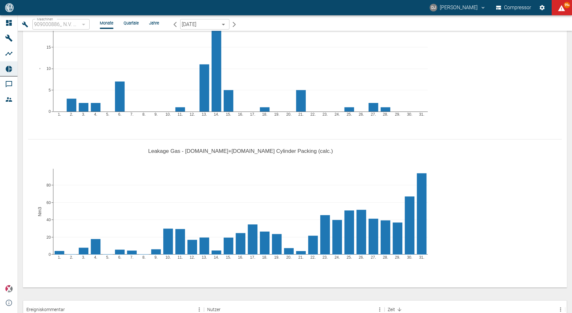
scroll to position [471, 0]
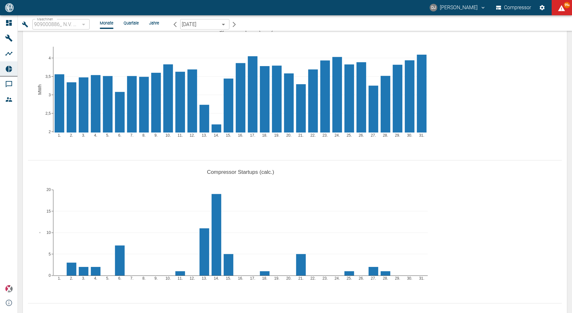
click at [198, 24] on body "DJ David Jasper Compressor 99+ Dashboard Maschinen Analysen Reports Kommentare …" at bounding box center [286, 156] width 572 height 313
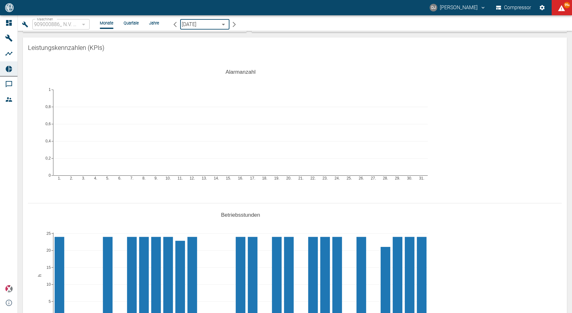
scroll to position [0, 0]
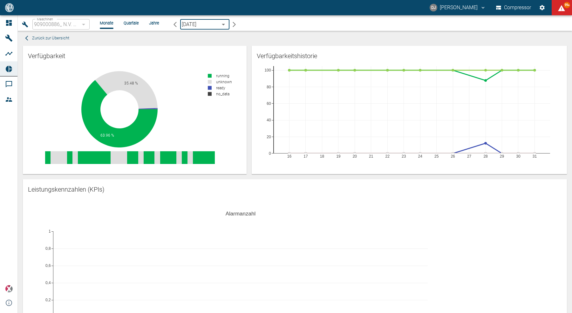
click at [218, 38] on div "Zurück zur Übersicht" at bounding box center [293, 38] width 547 height 10
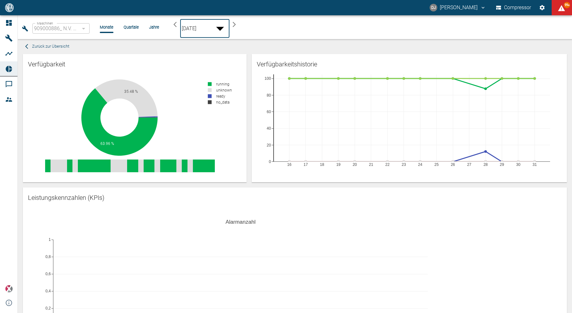
click at [210, 24] on body "DJ David Jasper Compressor 99+ Dashboard Maschinen Analysen Reports Kommentare …" at bounding box center [286, 156] width 572 height 313
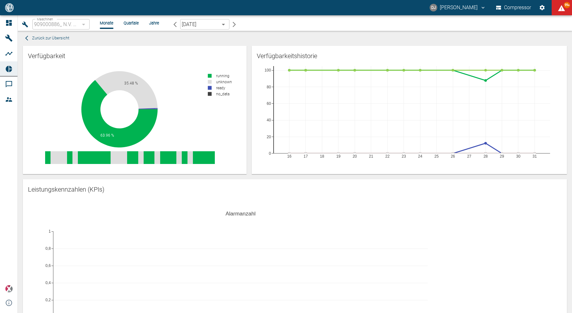
click at [201, 25] on body "DJ David Jasper Compressor 99+ Dashboard Maschinen Analysen Reports Kommentare …" at bounding box center [286, 156] width 572 height 313
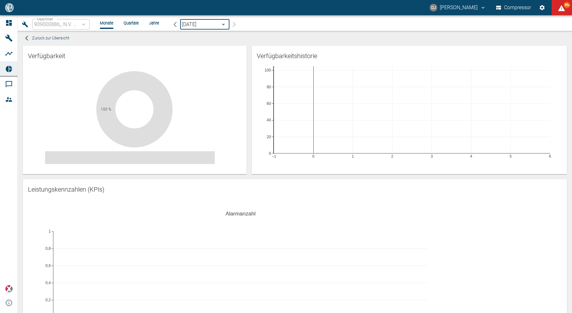
click at [248, 79] on div "Verfügbarkeitshistorie −1 0 1 2 3 4 5 6 0 20 40 60 80 100" at bounding box center [407, 107] width 320 height 133
click at [66, 38] on span "Zurück zur Übersicht" at bounding box center [50, 38] width 37 height 7
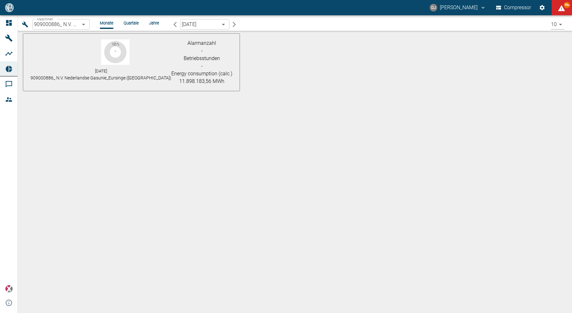
click at [67, 23] on body "DJ David Jasper Compressor 99+ Dashboard Maschinen Analysen Reports Kommentare …" at bounding box center [286, 156] width 572 height 313
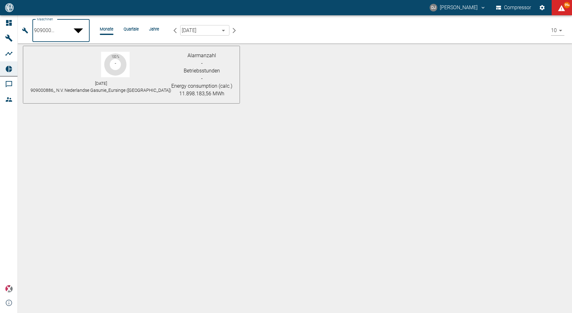
scroll to position [250, 0]
type input "844eaeab-9828-4312-bce0-6553bba898d4"
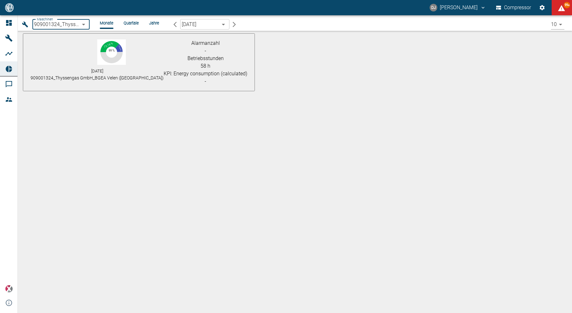
click at [85, 67] on div "September 2025 909001324_Thyssengas GmbH_BGEA Velen (DE)" at bounding box center [97, 74] width 133 height 14
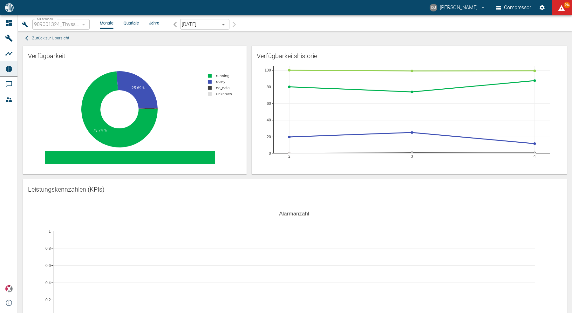
click at [249, 95] on div "Verfügbarkeitshistorie 2 3 4 0 20 40 60 80 100" at bounding box center [407, 107] width 320 height 133
type input "844eaeab-9828-4312-bce0-6553bba898d4"
click at [249, 91] on div "Verfügbarkeitshistorie 2 3 4 0 20 40 60 80 100" at bounding box center [407, 107] width 320 height 133
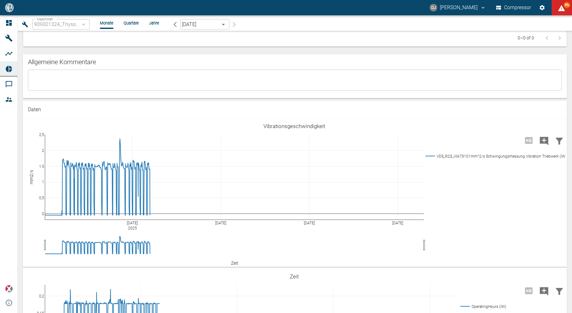
scroll to position [838, 0]
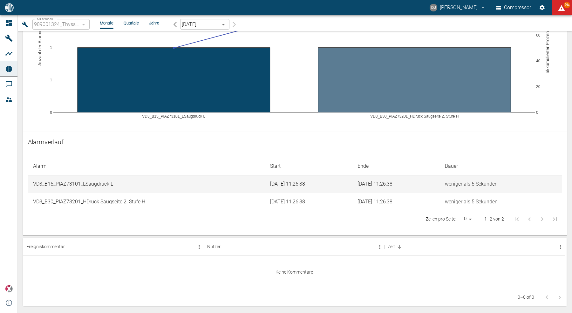
click at [174, 25] on icon "button" at bounding box center [175, 24] width 3 height 5
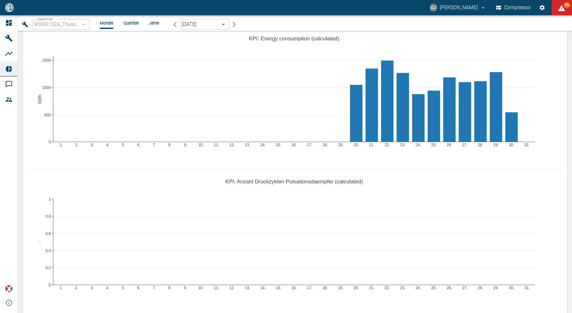
scroll to position [394, 0]
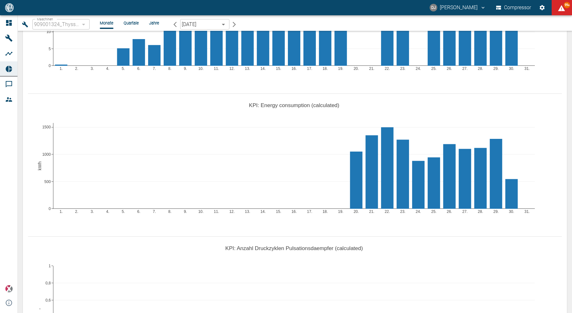
click at [153, 22] on li "Jahre" at bounding box center [154, 23] width 10 height 6
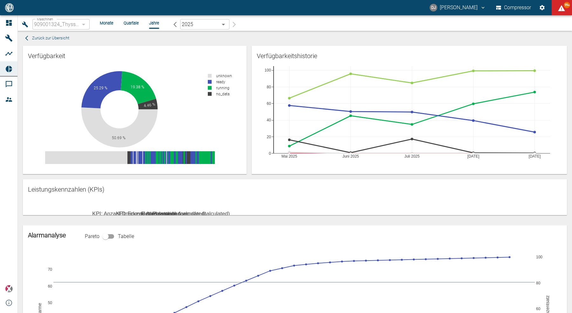
click at [109, 24] on li "Monate" at bounding box center [107, 23] width 14 height 6
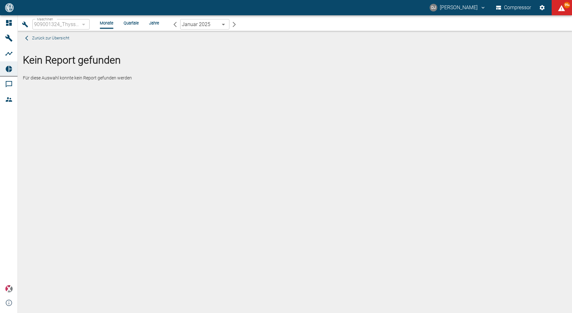
click at [57, 37] on span "Zurück zur Übersicht" at bounding box center [50, 38] width 37 height 7
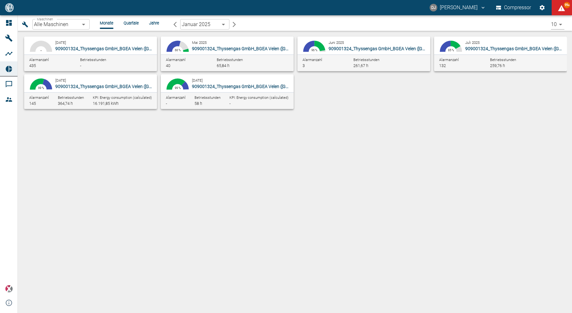
type input "844eaeab-9828-4312-bce0-6553bba898d4"
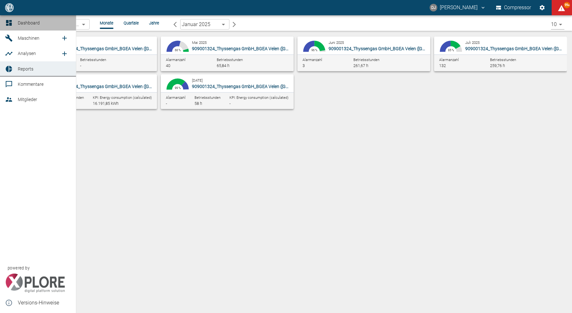
click at [9, 23] on icon at bounding box center [9, 23] width 8 height 8
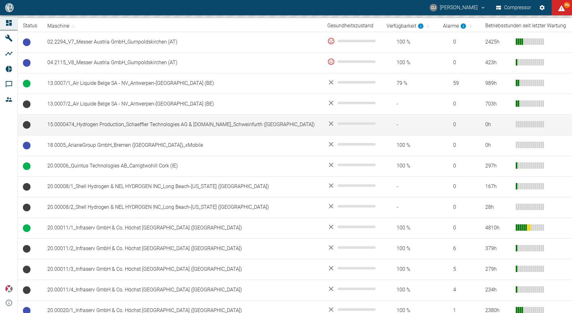
scroll to position [124, 0]
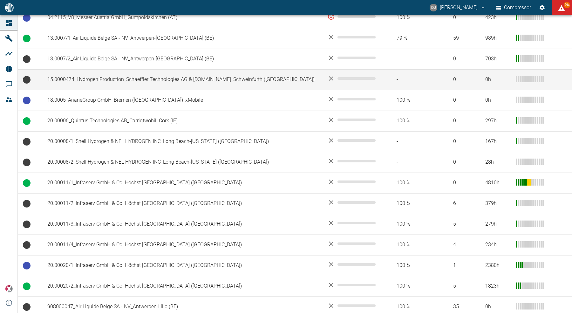
click at [146, 82] on td "15.0000474_Hydrogen Production_Schaeffler Technologies AG & [DOMAIN_NAME]_Schwe…" at bounding box center [182, 79] width 280 height 21
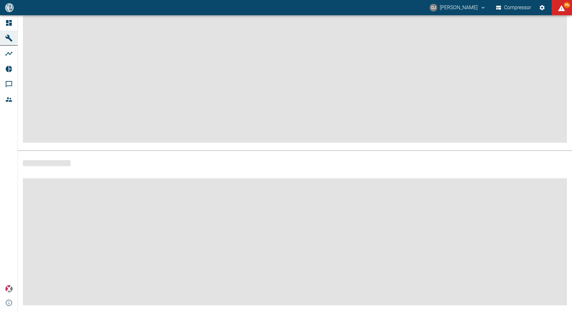
scroll to position [57, 0]
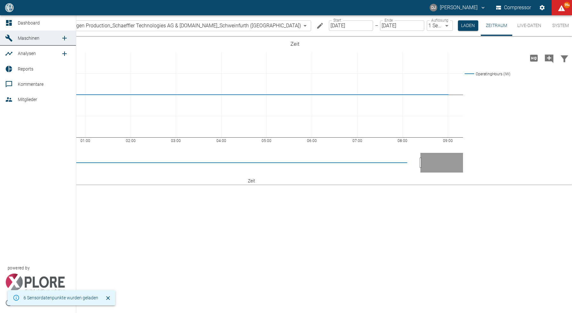
click at [9, 19] on icon at bounding box center [9, 23] width 8 height 8
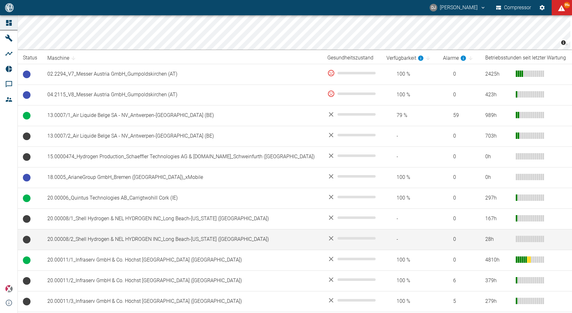
scroll to position [134, 0]
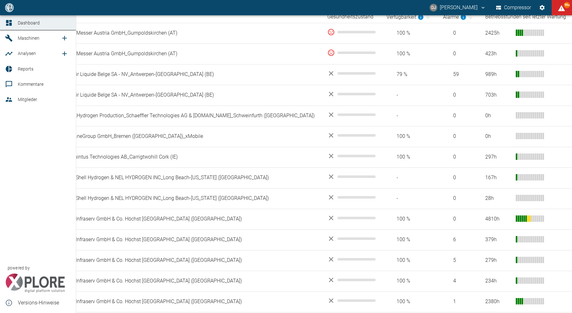
click at [11, 67] on icon at bounding box center [9, 69] width 6 height 6
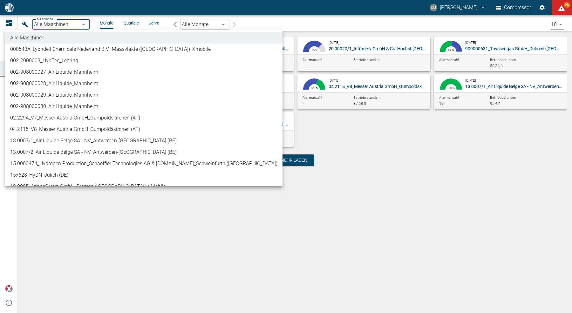
click at [67, 24] on body "DJ David Jasper Compressor 99+ Dashboard Maschinen Analysen Reports Kommentare …" at bounding box center [286, 156] width 572 height 313
click at [208, 257] on div at bounding box center [286, 156] width 572 height 313
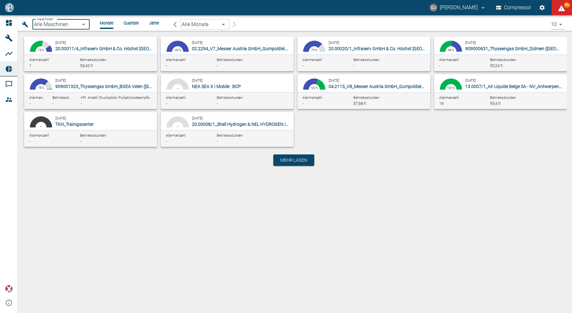
click at [201, 22] on body "DJ David Jasper Compressor 99+ Dashboard Maschinen Analysen Reports Kommentare …" at bounding box center [286, 156] width 572 height 313
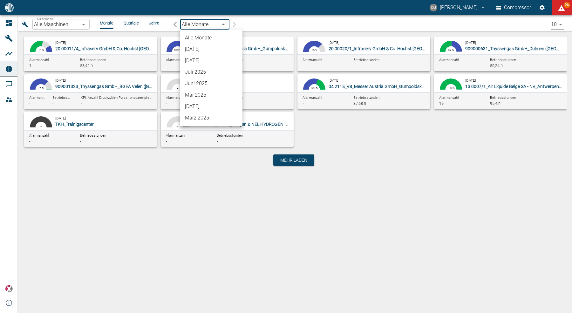
click at [199, 51] on li "[DATE]" at bounding box center [211, 49] width 63 height 11
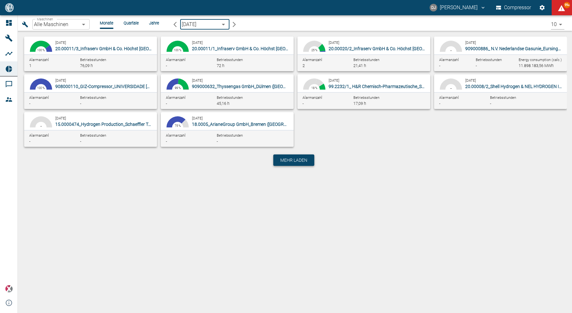
click at [287, 161] on span "Mehr laden" at bounding box center [293, 160] width 27 height 6
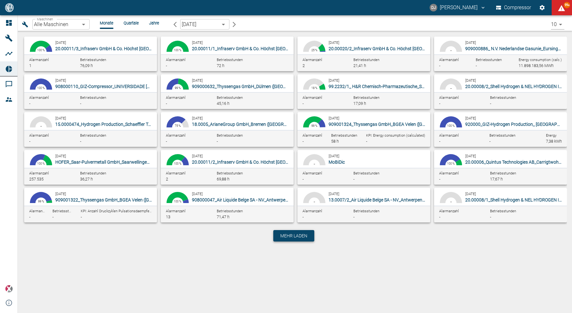
click at [301, 238] on span "Mehr laden" at bounding box center [293, 236] width 27 height 6
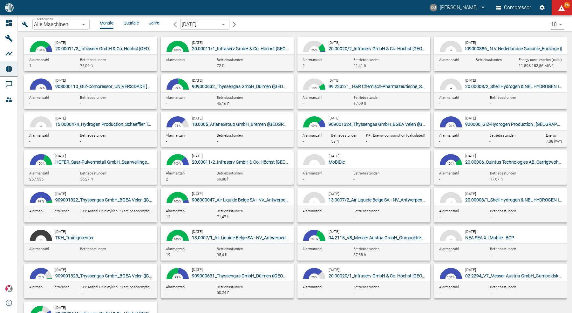
click at [473, 50] on span "909000886_ N.V. Nederlandse Gasunie_Eursinge ([GEOGRAPHIC_DATA])" at bounding box center [534, 48] width 141 height 5
type input "9dc86e29-8c64-47c4-93ee-7b83c896b7ee"
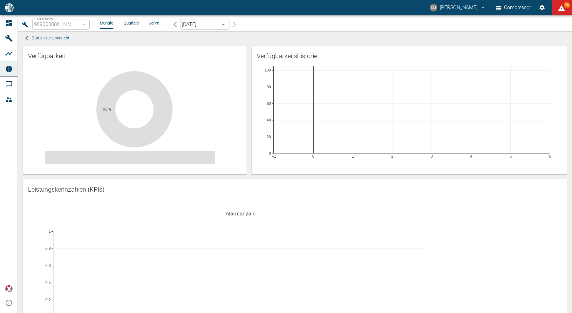
click at [248, 74] on div "Verfügbarkeitshistorie −1 0 1 2 3 4 5 6 0 20 40 60 80 100" at bounding box center [407, 107] width 320 height 133
click at [55, 41] on span "Zurück zur Übersicht" at bounding box center [50, 38] width 37 height 7
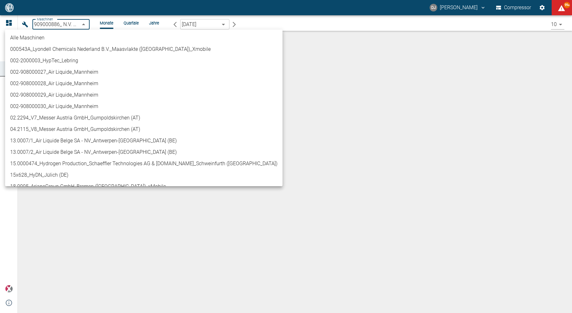
click at [63, 28] on body "DJ David Jasper Compressor 99+ Dashboard Maschinen Analysen Reports Kommentare …" at bounding box center [286, 156] width 572 height 313
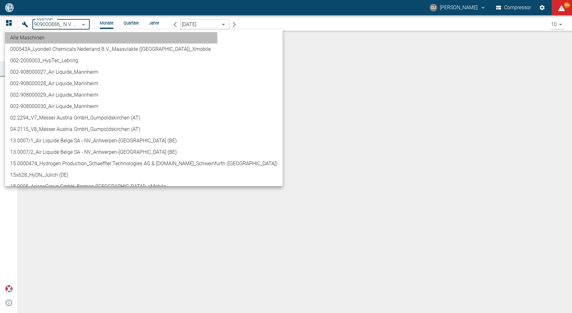
click at [48, 40] on li "Alle Maschinen" at bounding box center [143, 37] width 277 height 11
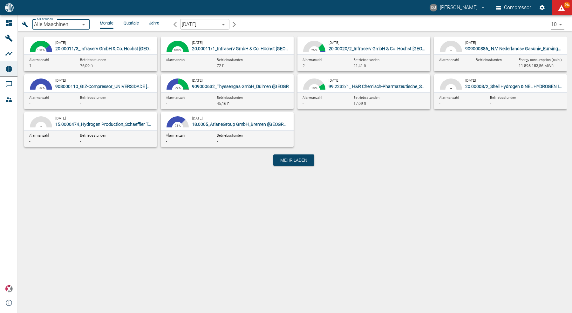
click at [214, 86] on span "909000632_Thyssengas GmbH_Dülmen ([GEOGRAPHIC_DATA])" at bounding box center [254, 86] width 125 height 5
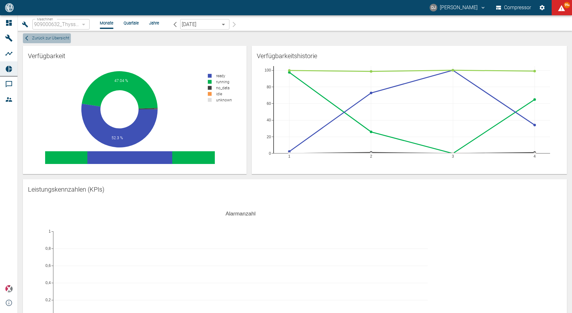
click at [56, 40] on span "Zurück zur Übersicht" at bounding box center [50, 38] width 37 height 7
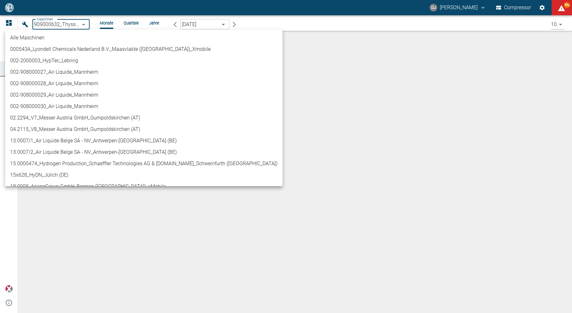
click at [53, 20] on body "DJ David Jasper Compressor 99+ Dashboard Maschinen Analysen Reports Kommentare …" at bounding box center [286, 156] width 572 height 313
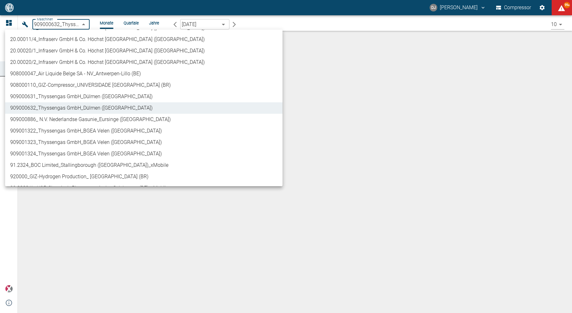
click at [71, 121] on li "909000886_ N.V. Nederlandse Gasunie_Eursinge ([GEOGRAPHIC_DATA])" at bounding box center [143, 119] width 277 height 11
type input "9dc86e29-8c64-47c4-93ee-7b83c896b7ee"
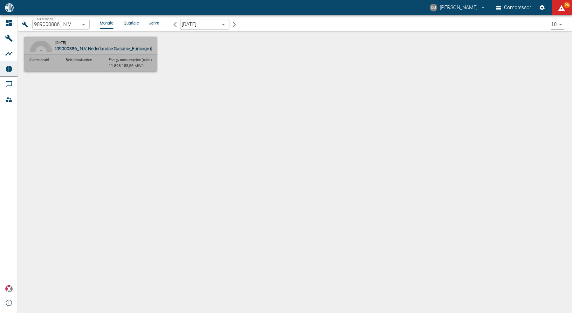
click at [87, 49] on span "909000886_ N.V. Nederlandse Gasunie_Eursinge ([GEOGRAPHIC_DATA])" at bounding box center [124, 48] width 141 height 5
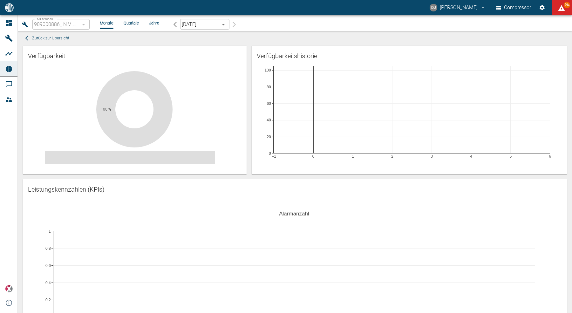
click at [249, 96] on div "Verfügbarkeitshistorie −1 0 1 2 3 4 5 6 0 20 40 60 80 100" at bounding box center [407, 107] width 320 height 133
click at [248, 99] on div "Verfügbarkeitshistorie −1 0 1 2 3 4 5 6 0 20 40 60 80 100" at bounding box center [407, 107] width 320 height 133
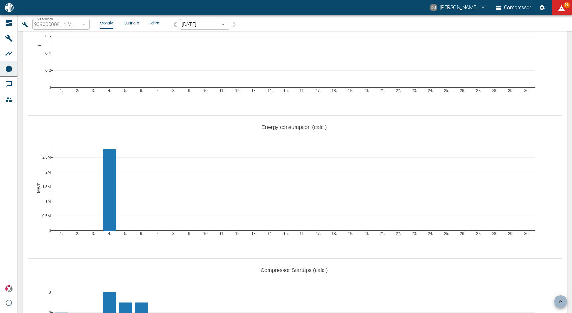
scroll to position [370, 0]
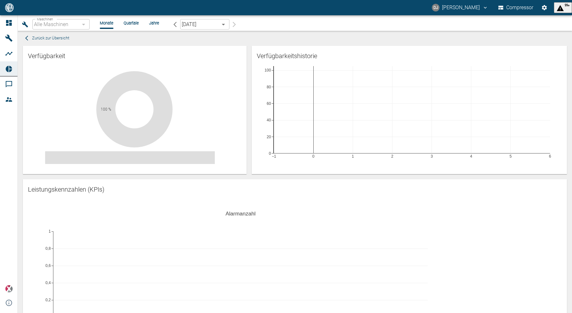
type input "9dc86e29-8c64-47c4-93ee-7b83c896b7ee"
click at [49, 39] on span "Zurück zur Übersicht" at bounding box center [50, 38] width 37 height 7
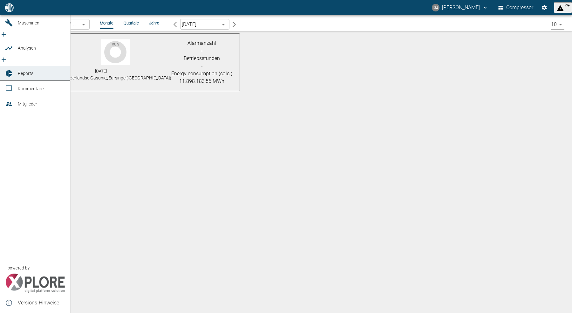
click at [6, 10] on icon at bounding box center [9, 8] width 6 height 6
